Goal: Task Accomplishment & Management: Manage account settings

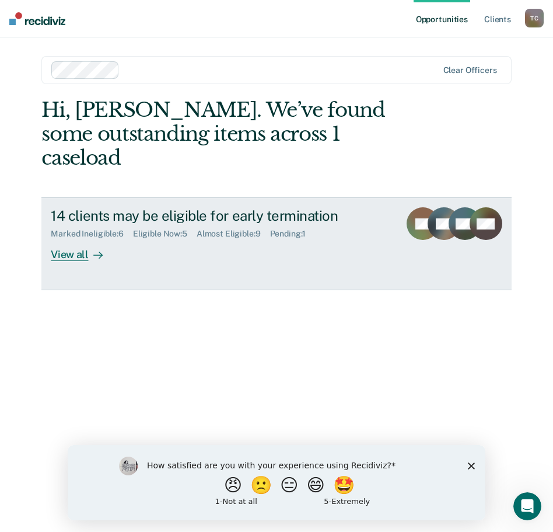
click at [71, 239] on div "View all" at bounding box center [83, 250] width 65 height 23
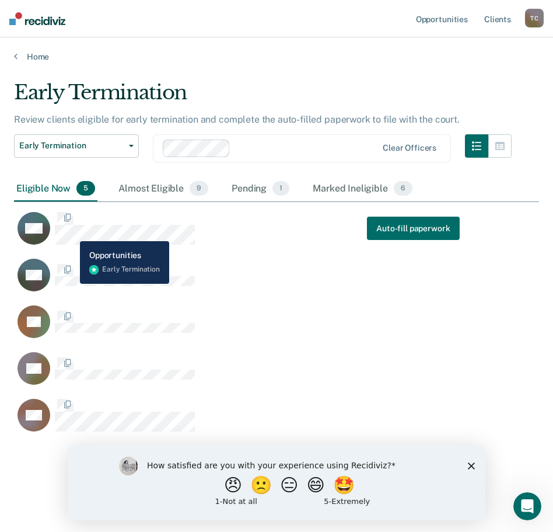
scroll to position [355, 517]
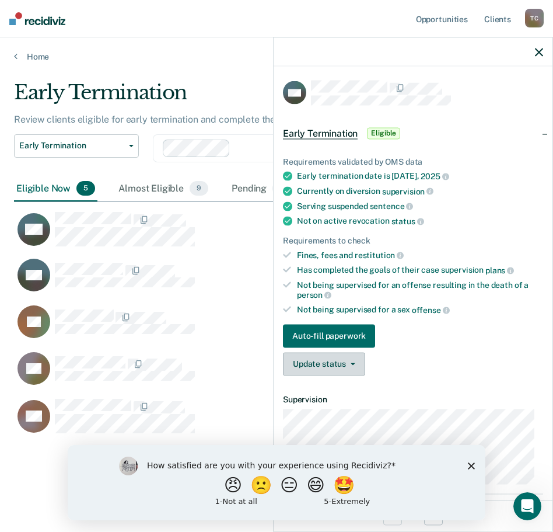
click at [339, 369] on button "Update status" at bounding box center [324, 363] width 82 height 23
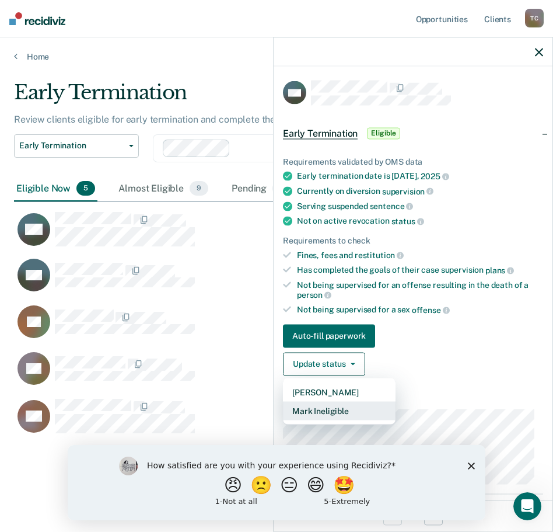
click at [337, 411] on button "Mark Ineligible" at bounding box center [339, 410] width 113 height 19
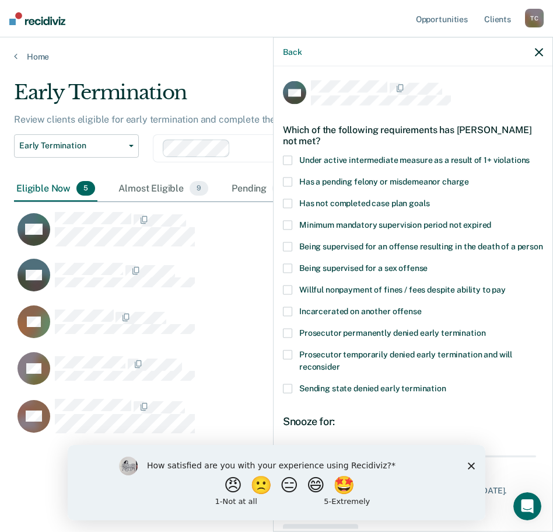
click at [285, 204] on span at bounding box center [287, 203] width 9 height 9
click at [473, 466] on icon "Close survey" at bounding box center [471, 465] width 7 height 7
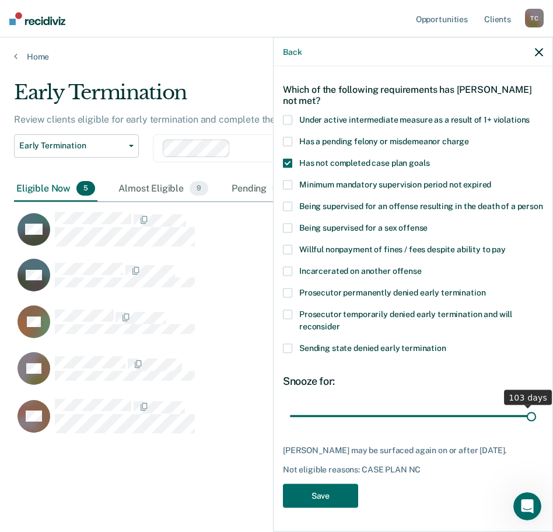
scroll to position [51, 0]
drag, startPoint x: 360, startPoint y: 410, endPoint x: 525, endPoint y: 416, distance: 164.7
type input "104"
click at [525, 416] on input "range" at bounding box center [413, 416] width 246 height 20
click at [320, 501] on button "Save" at bounding box center [320, 496] width 75 height 24
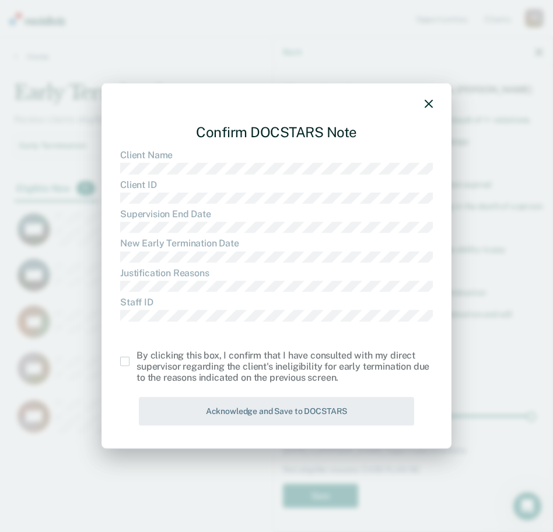
click at [124, 363] on span at bounding box center [124, 361] width 9 height 9
click at [137, 357] on input "checkbox" at bounding box center [137, 357] width 0 height 0
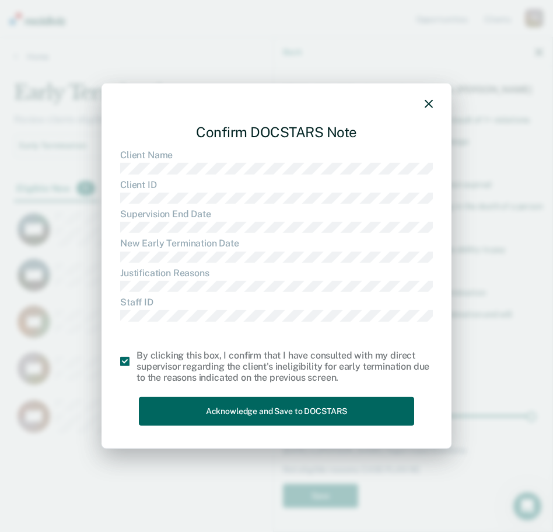
click at [213, 410] on button "Acknowledge and Save to DOCSTARS" at bounding box center [276, 411] width 275 height 29
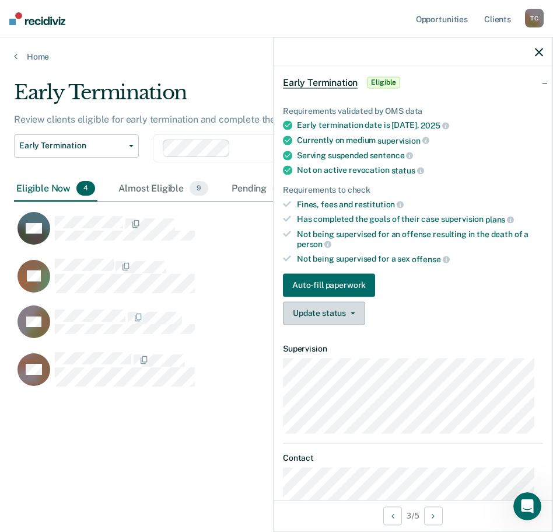
click at [330, 311] on button "Update status" at bounding box center [324, 312] width 82 height 23
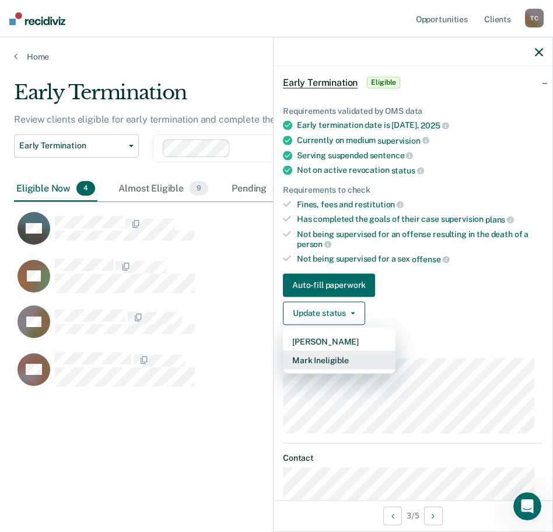
click at [332, 354] on button "Mark Ineligible" at bounding box center [339, 359] width 113 height 19
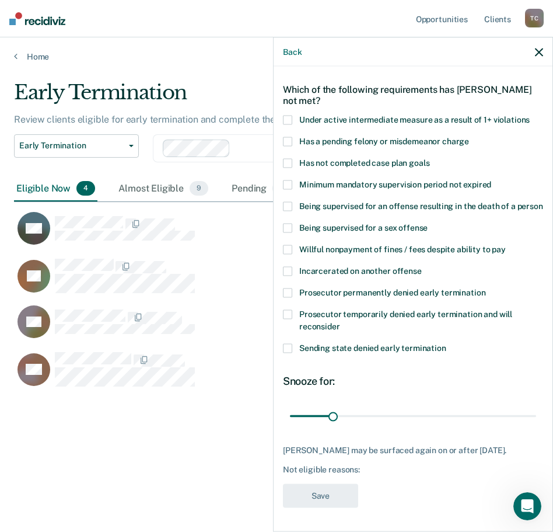
click at [291, 159] on span at bounding box center [287, 163] width 9 height 9
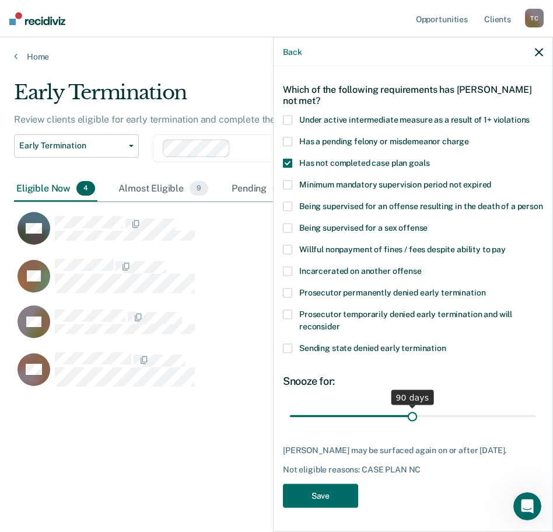
drag, startPoint x: 333, startPoint y: 416, endPoint x: 409, endPoint y: 429, distance: 77.0
type input "90"
click at [409, 426] on input "range" at bounding box center [413, 416] width 246 height 20
click at [304, 501] on button "Save" at bounding box center [320, 496] width 75 height 24
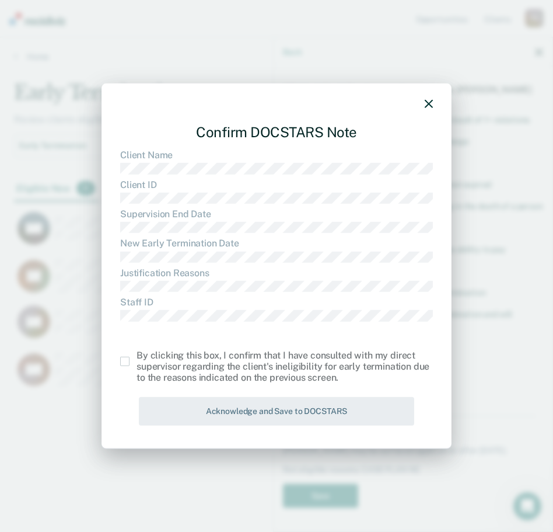
click at [127, 362] on span at bounding box center [124, 361] width 9 height 9
click at [137, 357] on input "checkbox" at bounding box center [137, 357] width 0 height 0
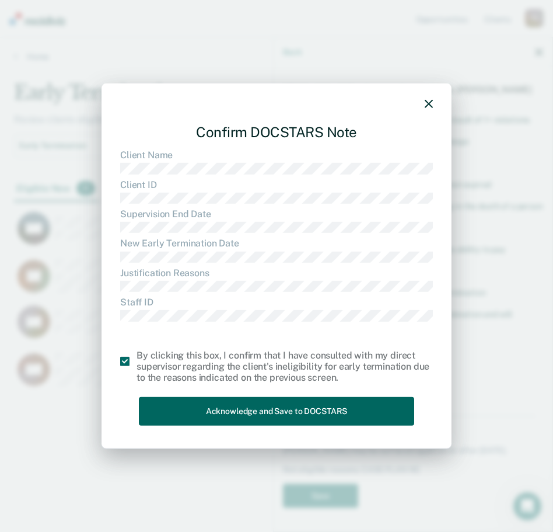
click at [196, 412] on button "Acknowledge and Save to DOCSTARS" at bounding box center [276, 411] width 275 height 29
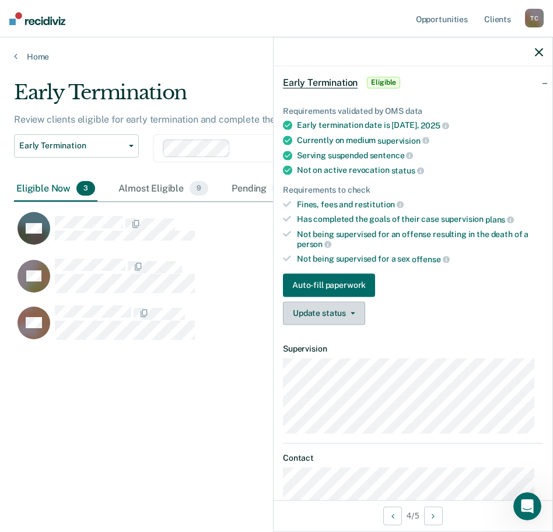
click at [315, 312] on button "Update status" at bounding box center [324, 312] width 82 height 23
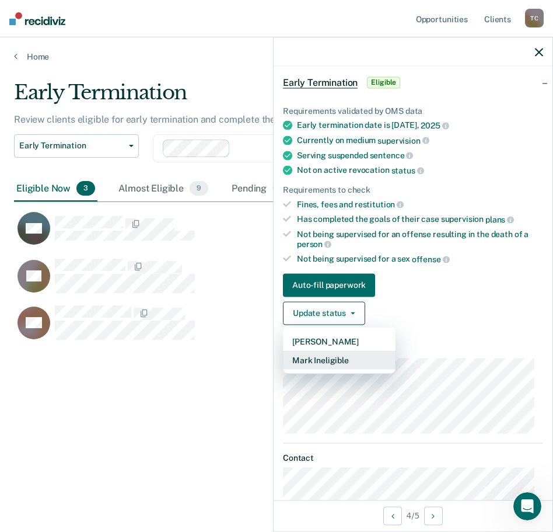
click at [315, 360] on button "Mark Ineligible" at bounding box center [339, 359] width 113 height 19
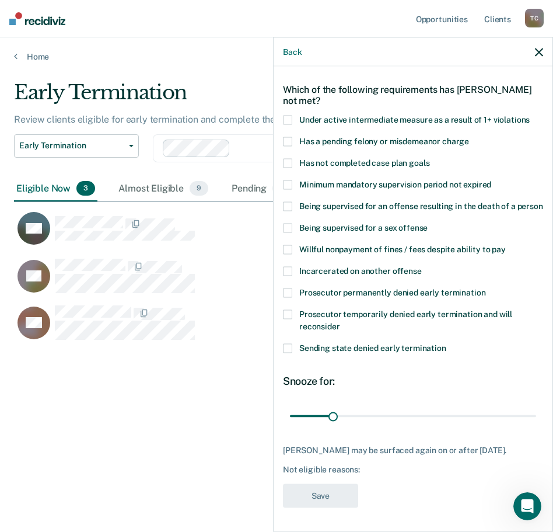
click at [288, 159] on span at bounding box center [287, 163] width 9 height 9
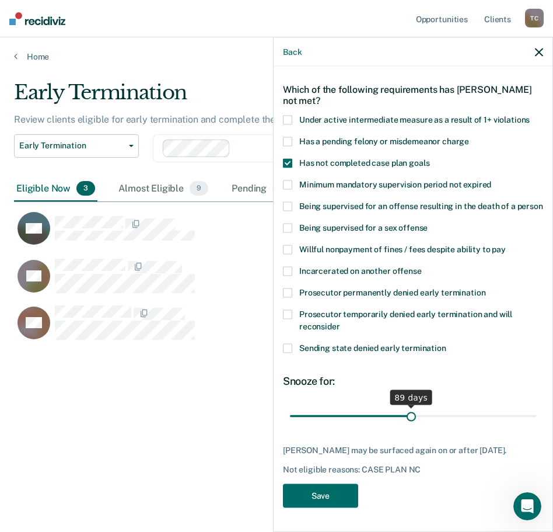
drag, startPoint x: 329, startPoint y: 418, endPoint x: 407, endPoint y: 416, distance: 78.3
click at [407, 416] on input "range" at bounding box center [413, 416] width 246 height 20
type input "90"
click at [409, 416] on input "range" at bounding box center [413, 416] width 246 height 20
click at [352, 508] on button "Save" at bounding box center [320, 496] width 75 height 24
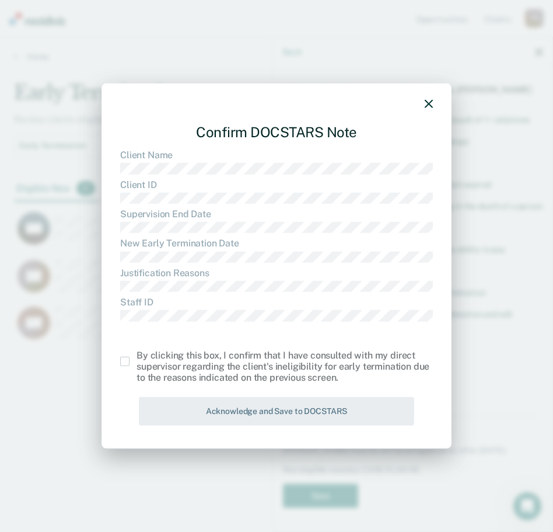
click at [121, 361] on div "Confirm DOCSTARS Note Client Name Client ID Supervision End Date New Early Term…" at bounding box center [277, 265] width 350 height 365
click at [125, 363] on span at bounding box center [124, 361] width 9 height 9
click at [137, 357] on input "checkbox" at bounding box center [137, 357] width 0 height 0
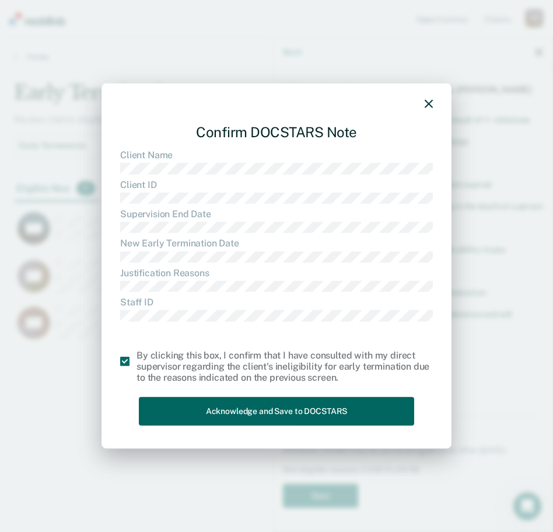
click at [189, 410] on button "Acknowledge and Save to DOCSTARS" at bounding box center [276, 411] width 275 height 29
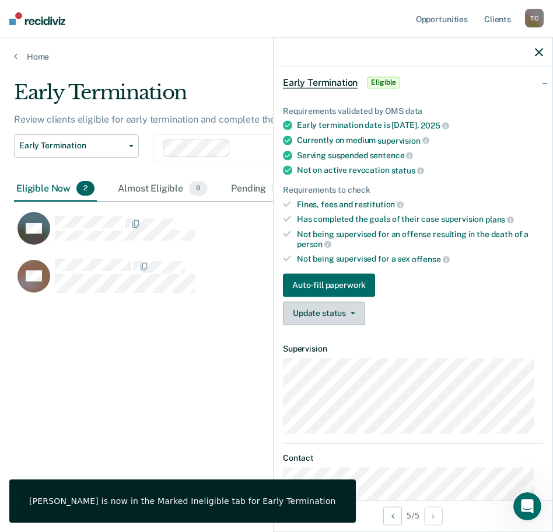
click at [357, 311] on button "Update status" at bounding box center [324, 312] width 82 height 23
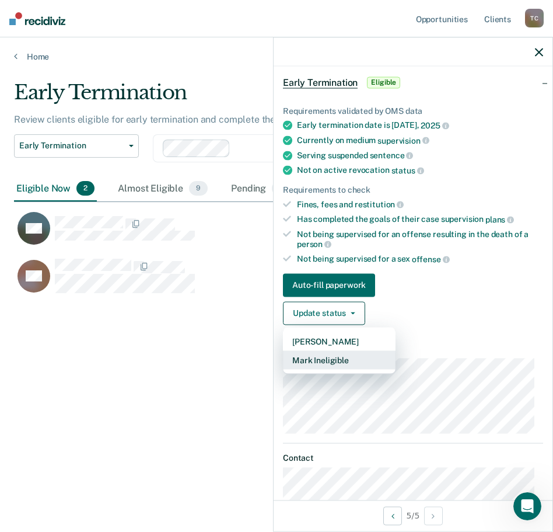
click at [350, 356] on button "Mark Ineligible" at bounding box center [339, 359] width 113 height 19
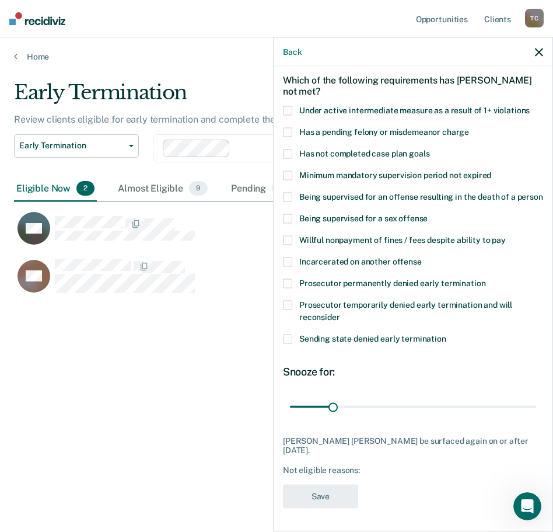
click at [285, 153] on span at bounding box center [287, 153] width 9 height 9
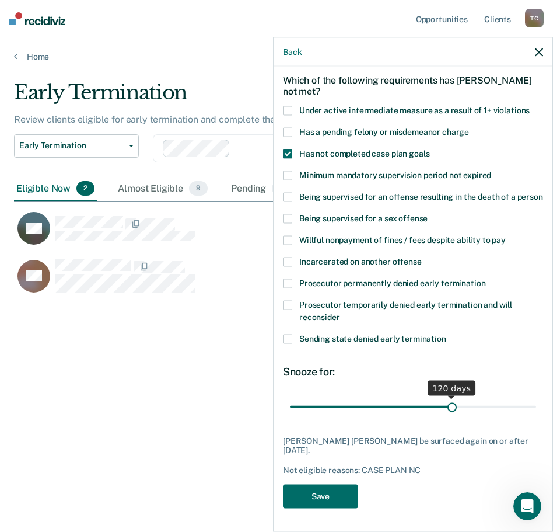
drag, startPoint x: 332, startPoint y: 419, endPoint x: 446, endPoint y: 419, distance: 113.8
type input "120"
click at [446, 417] on input "range" at bounding box center [413, 406] width 246 height 20
click at [333, 508] on button "Save" at bounding box center [320, 496] width 75 height 24
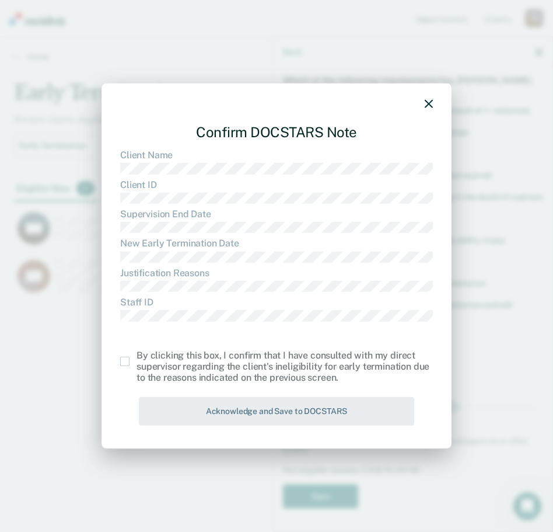
click at [121, 362] on span at bounding box center [124, 361] width 9 height 9
click at [137, 357] on input "checkbox" at bounding box center [137, 357] width 0 height 0
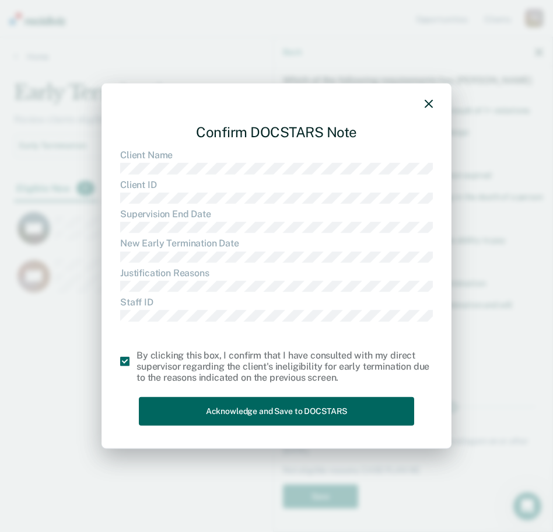
click at [196, 419] on button "Acknowledge and Save to DOCSTARS" at bounding box center [276, 411] width 275 height 29
